Goal: Information Seeking & Learning: Learn about a topic

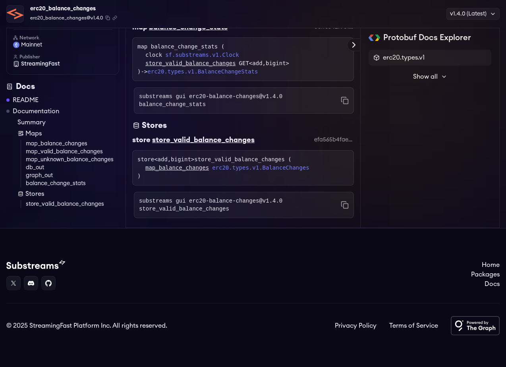
scroll to position [1937, 0]
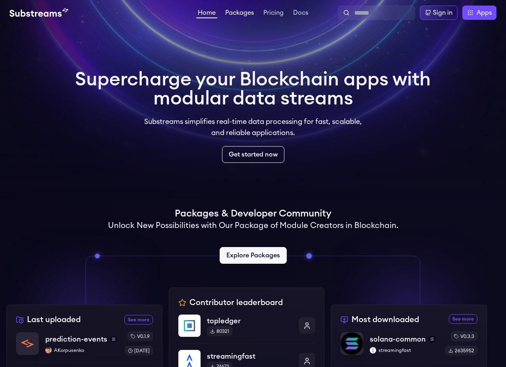
click at [240, 12] on link "Packages" at bounding box center [240, 14] width 32 height 8
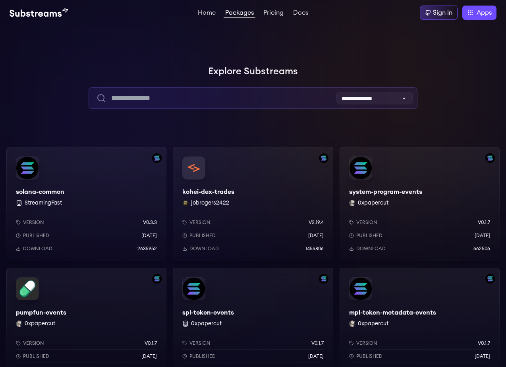
click at [216, 99] on input "text" at bounding box center [253, 97] width 329 height 21
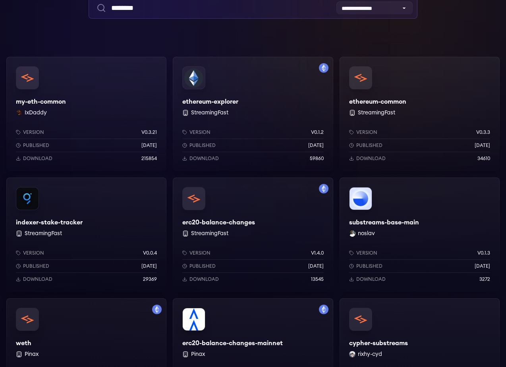
scroll to position [30, 0]
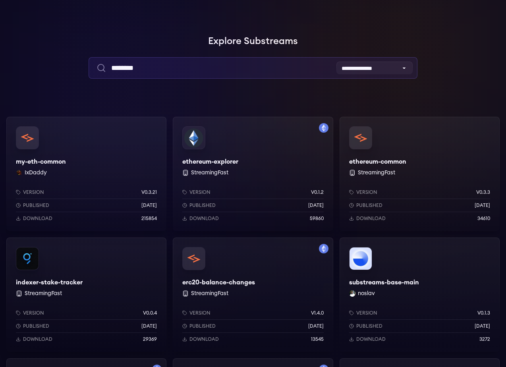
type input "********"
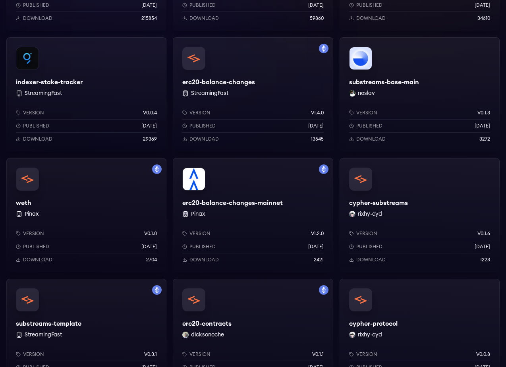
scroll to position [207, 0]
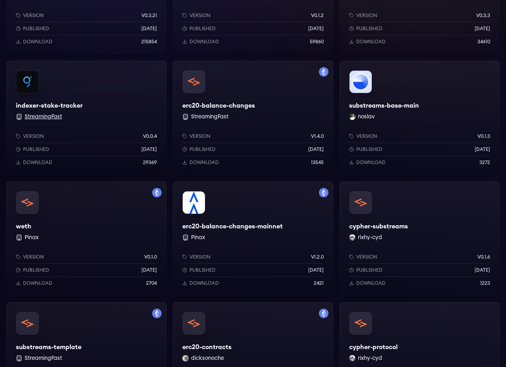
click at [49, 117] on button "StreamingFast" at bounding box center [43, 117] width 37 height 8
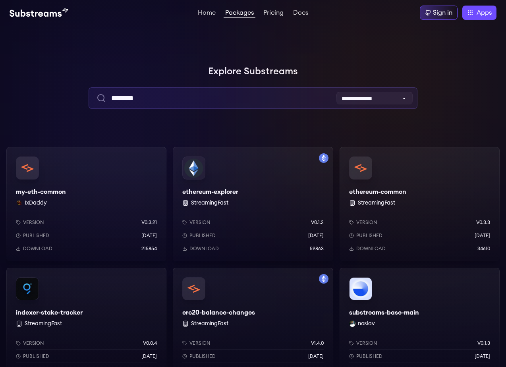
click at [213, 92] on input "********" at bounding box center [253, 97] width 329 height 21
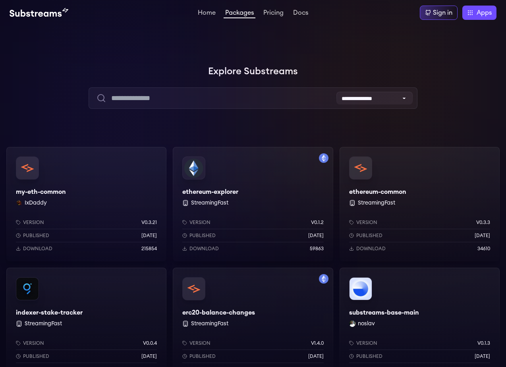
click at [207, 123] on div at bounding box center [119, 119] width 238 height 238
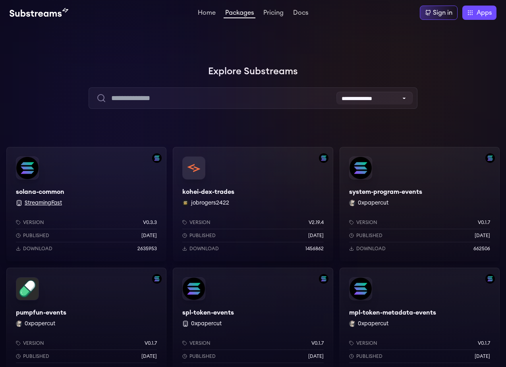
click at [54, 204] on button "StreamingFast" at bounding box center [43, 203] width 37 height 8
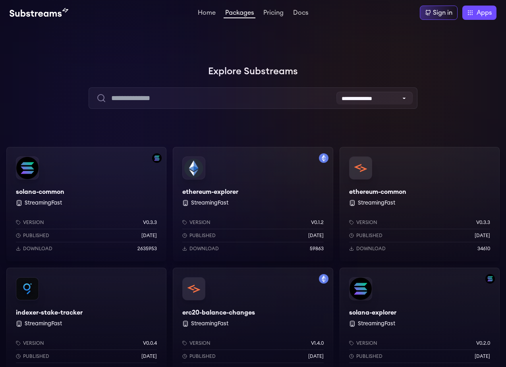
click at [377, 191] on div "ethereum-common StreamingFast Version v0.3.3 Published 3 months ago Download 34…" at bounding box center [420, 204] width 160 height 114
